Goal: Information Seeking & Learning: Learn about a topic

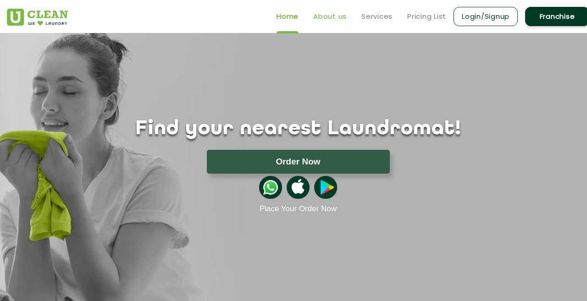
click at [327, 11] on link "About us" at bounding box center [329, 16] width 33 height 11
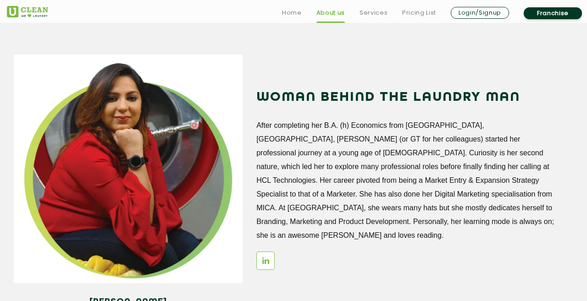
scroll to position [1052, 0]
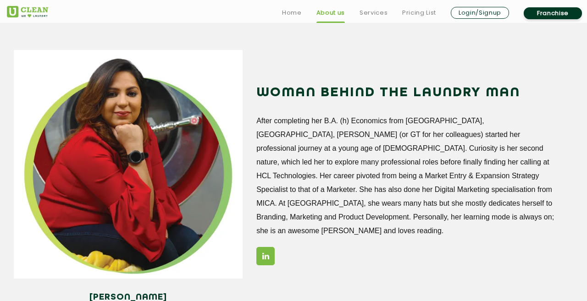
click at [270, 247] on link at bounding box center [265, 256] width 18 height 18
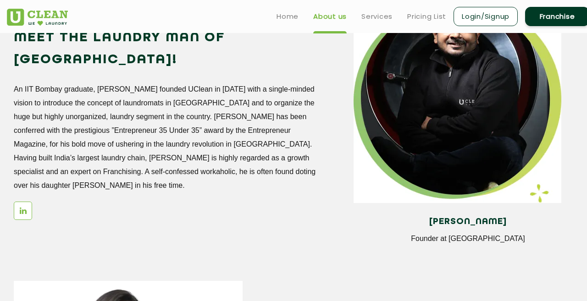
scroll to position [756, 0]
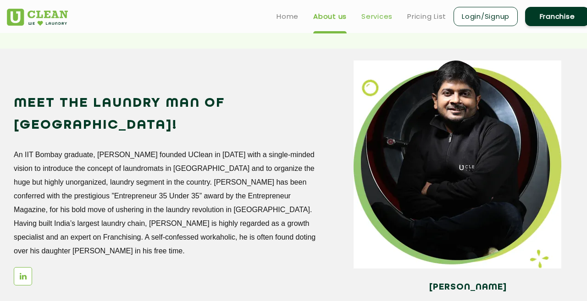
click at [377, 19] on link "Services" at bounding box center [376, 16] width 31 height 11
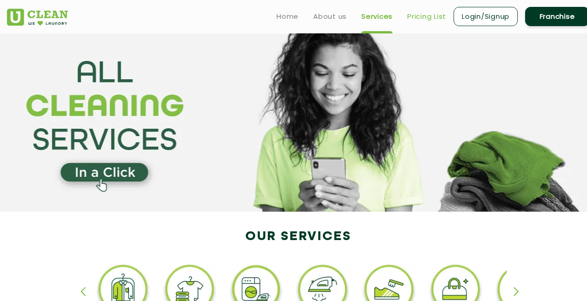
click at [430, 13] on link "Pricing List" at bounding box center [426, 16] width 39 height 11
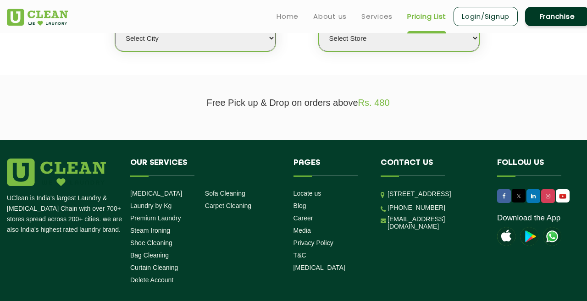
scroll to position [247, 0]
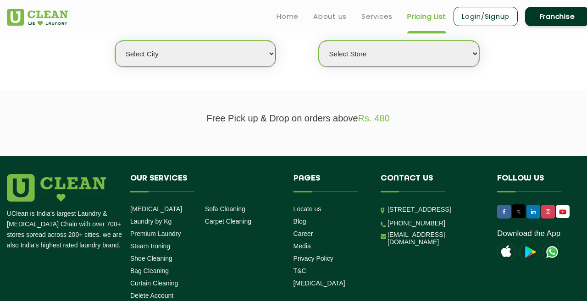
select select "195"
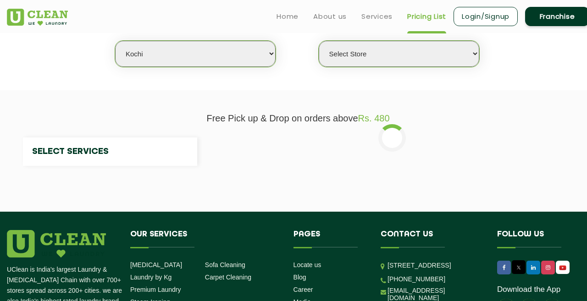
click at [371, 77] on section "We make Laundry affordable by charging you per kilo and not per piece. Our mont…" at bounding box center [293, 28] width 587 height 126
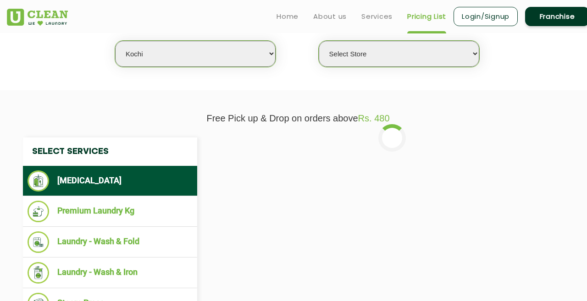
select select "593"
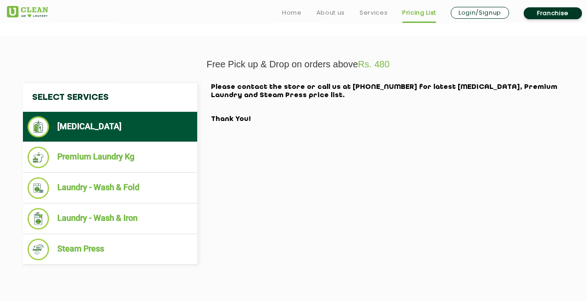
scroll to position [318, 0]
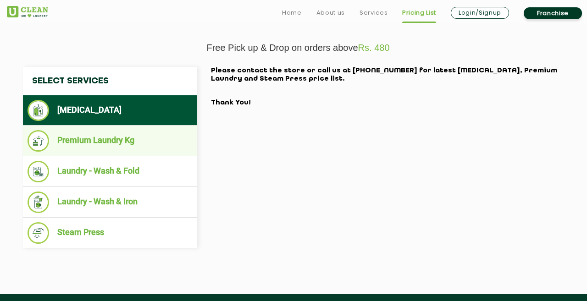
click at [116, 126] on ul "Premium Laundry Kg" at bounding box center [110, 141] width 174 height 31
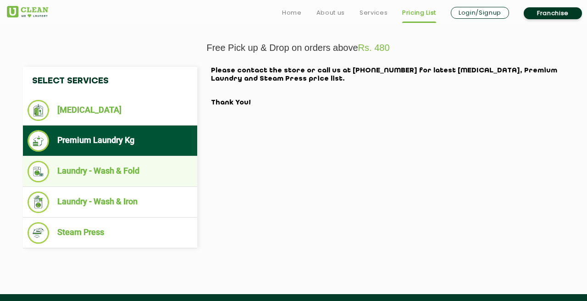
click at [123, 161] on li "Laundry - Wash & Fold" at bounding box center [110, 172] width 165 height 22
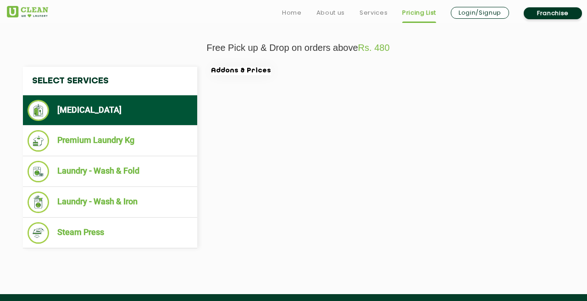
click at [147, 198] on li "Laundry - Wash & Iron" at bounding box center [110, 203] width 165 height 22
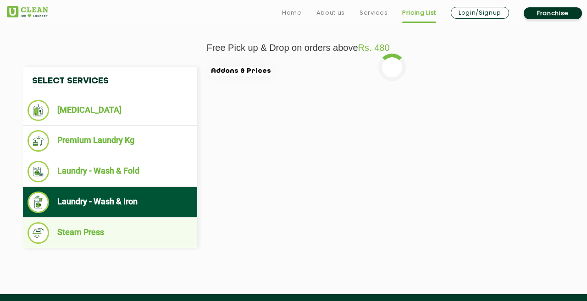
click at [143, 226] on li "Steam Press" at bounding box center [110, 233] width 165 height 22
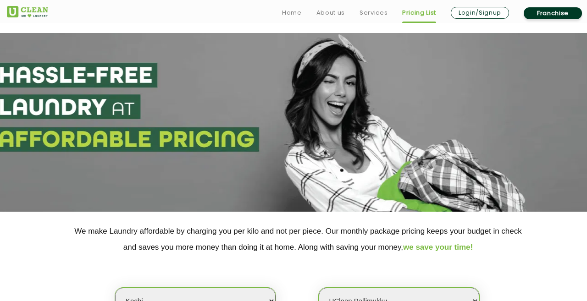
scroll to position [0, 0]
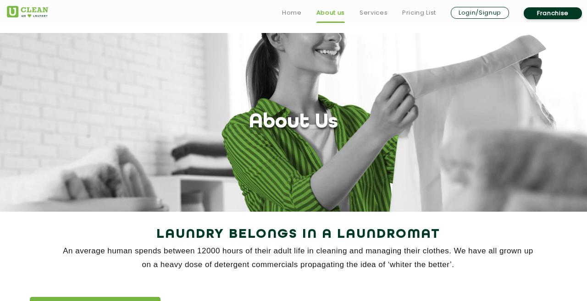
scroll to position [756, 0]
